Goal: Task Accomplishment & Management: Use online tool/utility

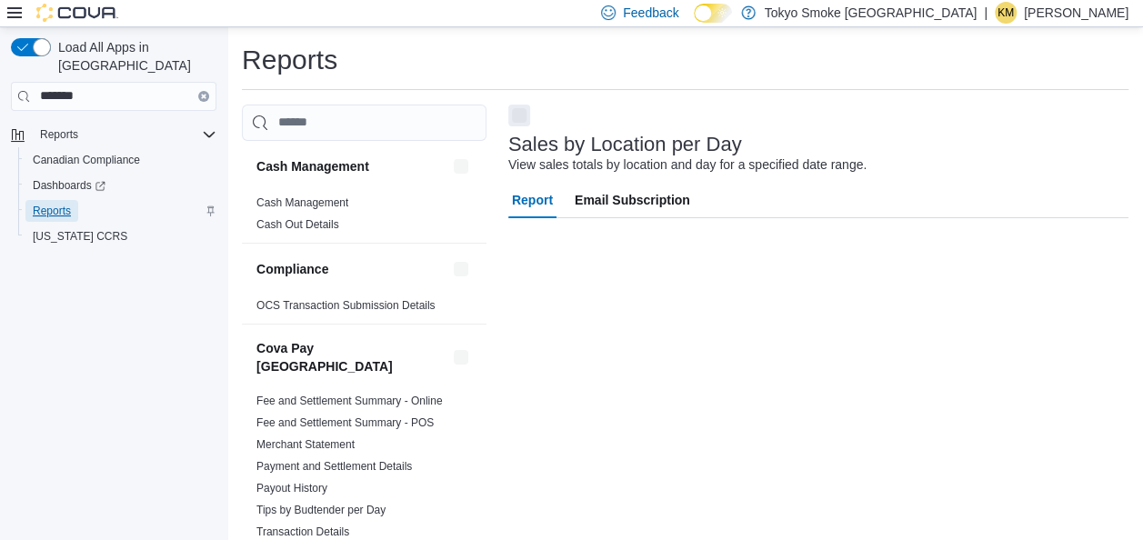
click at [55, 204] on span "Reports" at bounding box center [52, 211] width 38 height 15
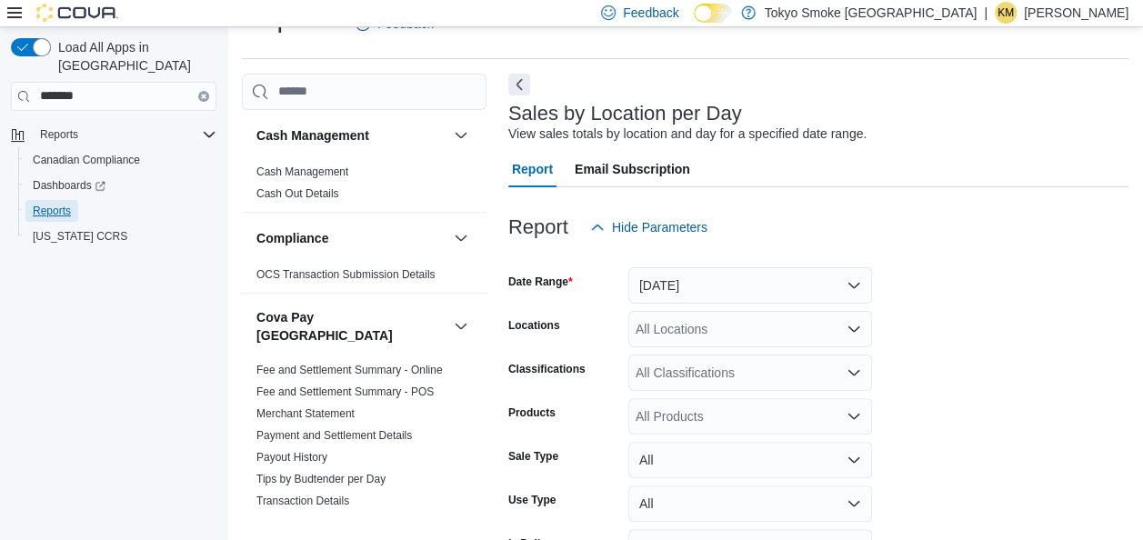
scroll to position [155, 0]
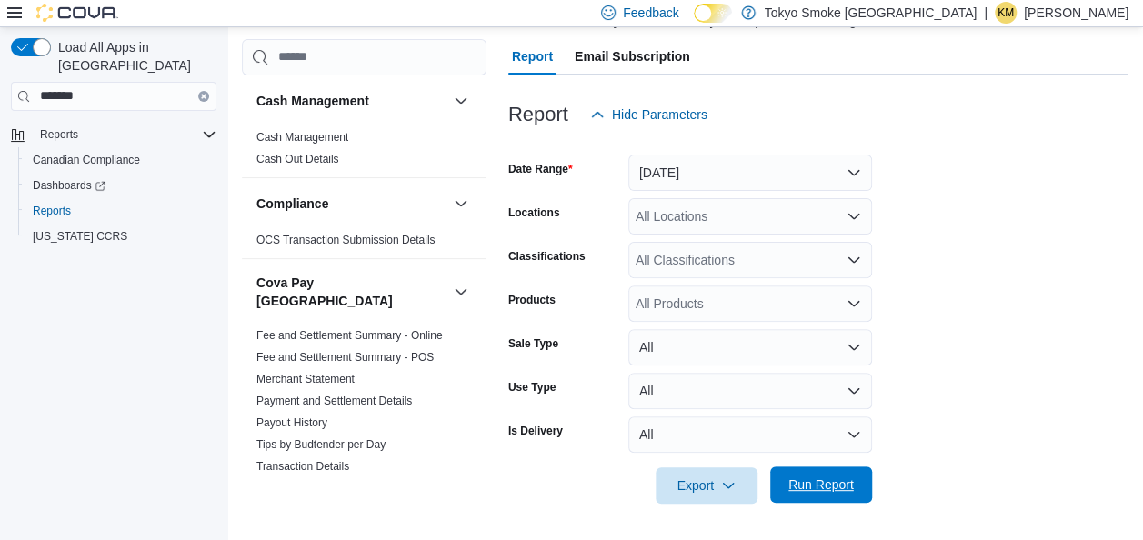
click at [822, 490] on span "Run Report" at bounding box center [820, 484] width 65 height 18
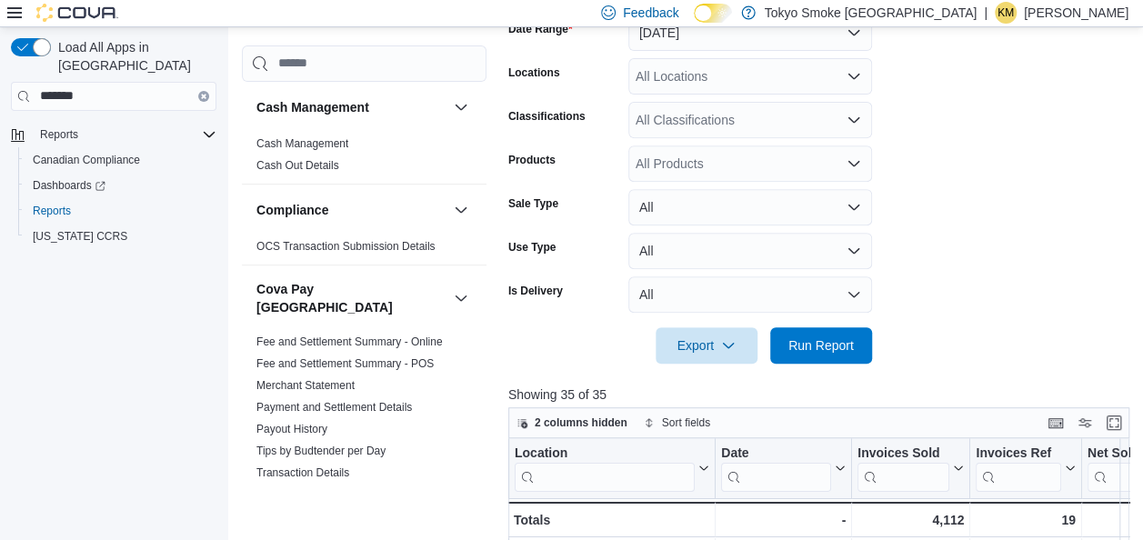
scroll to position [397, 0]
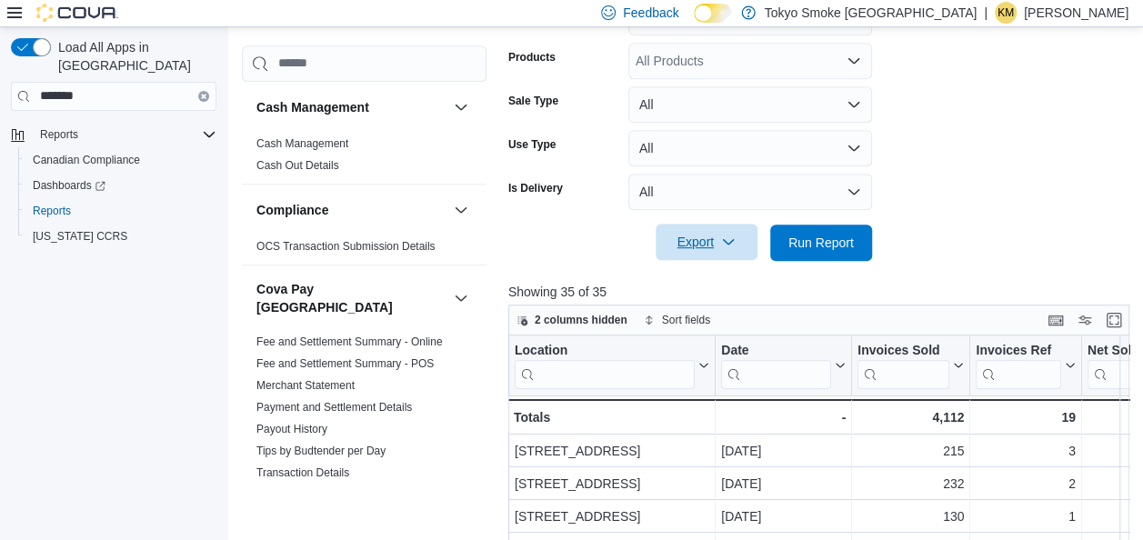
click at [691, 245] on span "Export" at bounding box center [706, 242] width 80 height 36
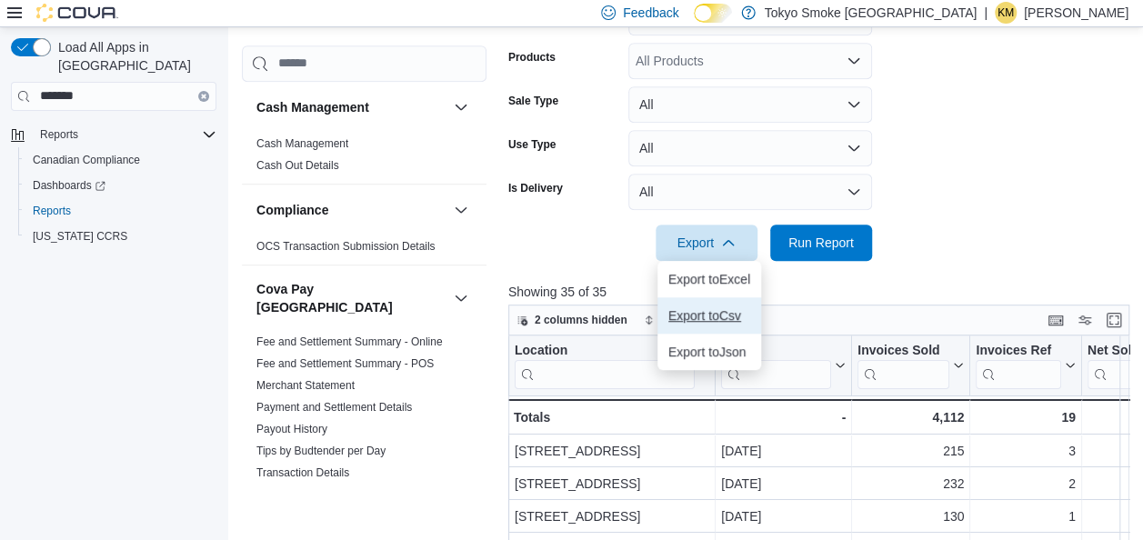
click at [718, 315] on span "Export to Csv" at bounding box center [709, 315] width 82 height 15
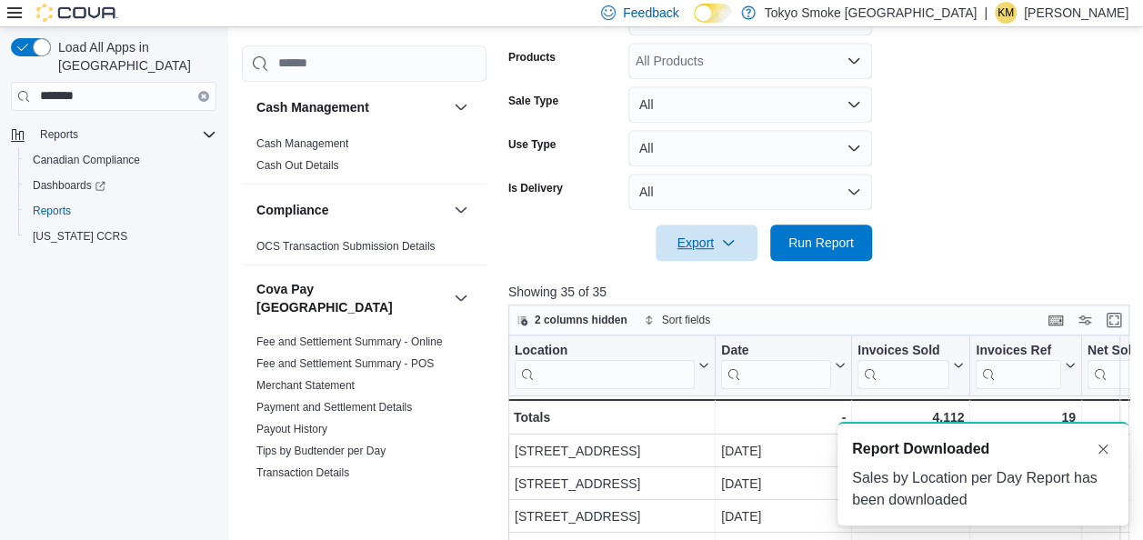
scroll to position [0, 0]
click at [1118, 100] on form "Date Range Yesterday Locations All Locations Classifications All Classification…" at bounding box center [821, 75] width 627 height 371
click at [1080, 13] on p "[PERSON_NAME]" at bounding box center [1076, 13] width 105 height 22
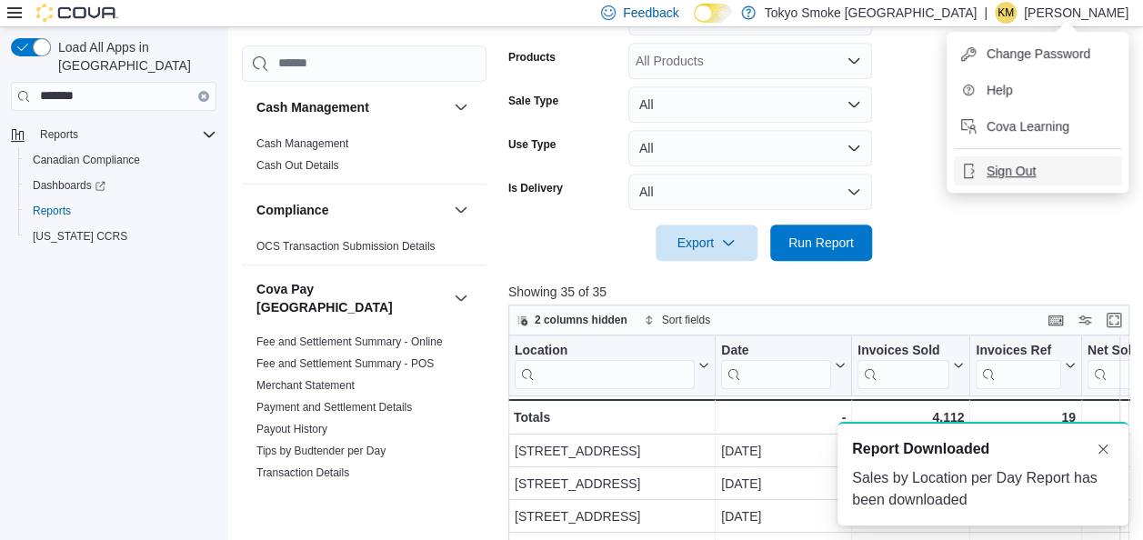
click at [1010, 179] on span "Sign Out" at bounding box center [1010, 171] width 49 height 18
